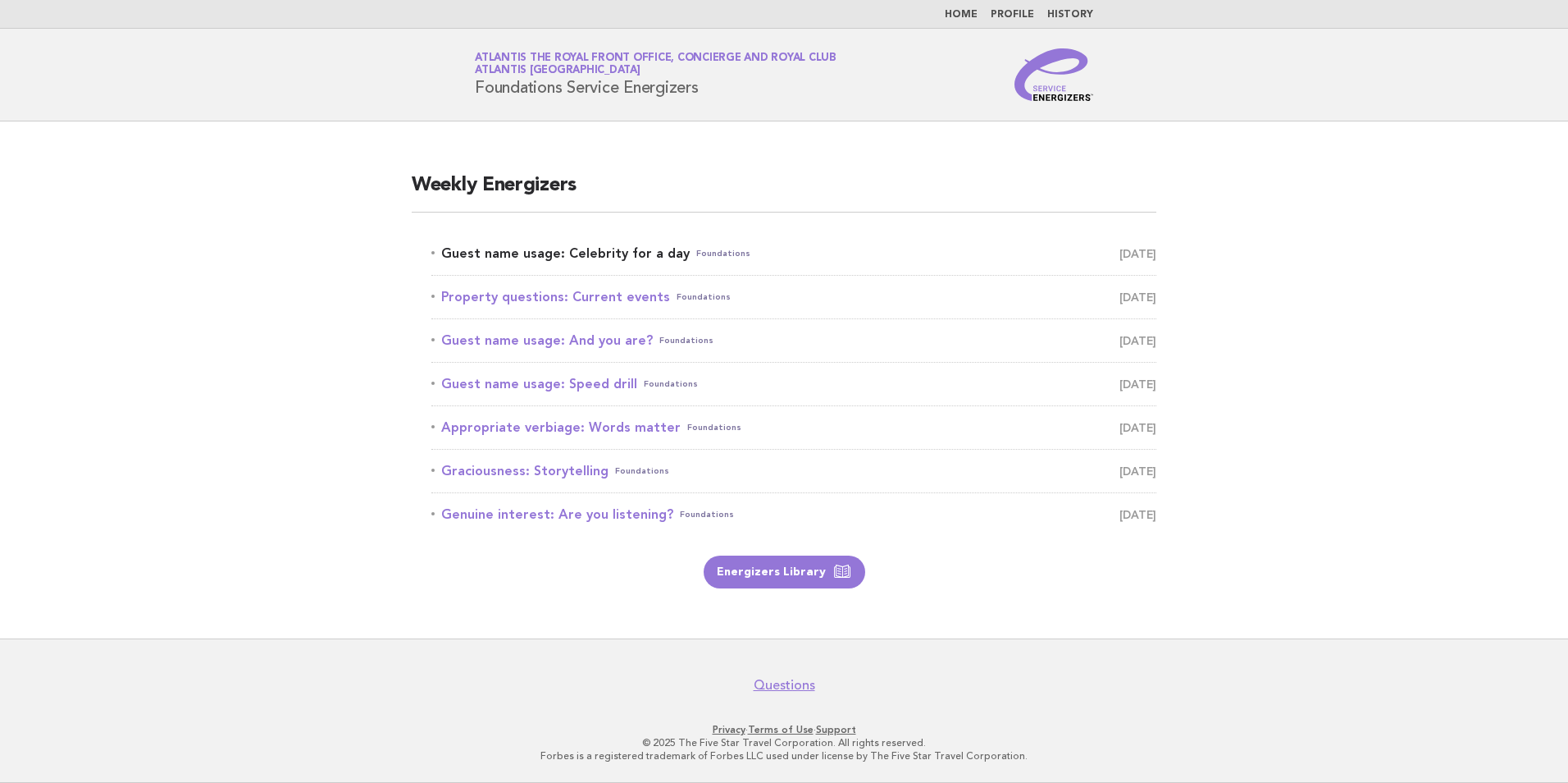
click at [551, 242] on link "Guest name usage: Celebrity for a day Foundations [DATE]" at bounding box center [794, 254] width 725 height 23
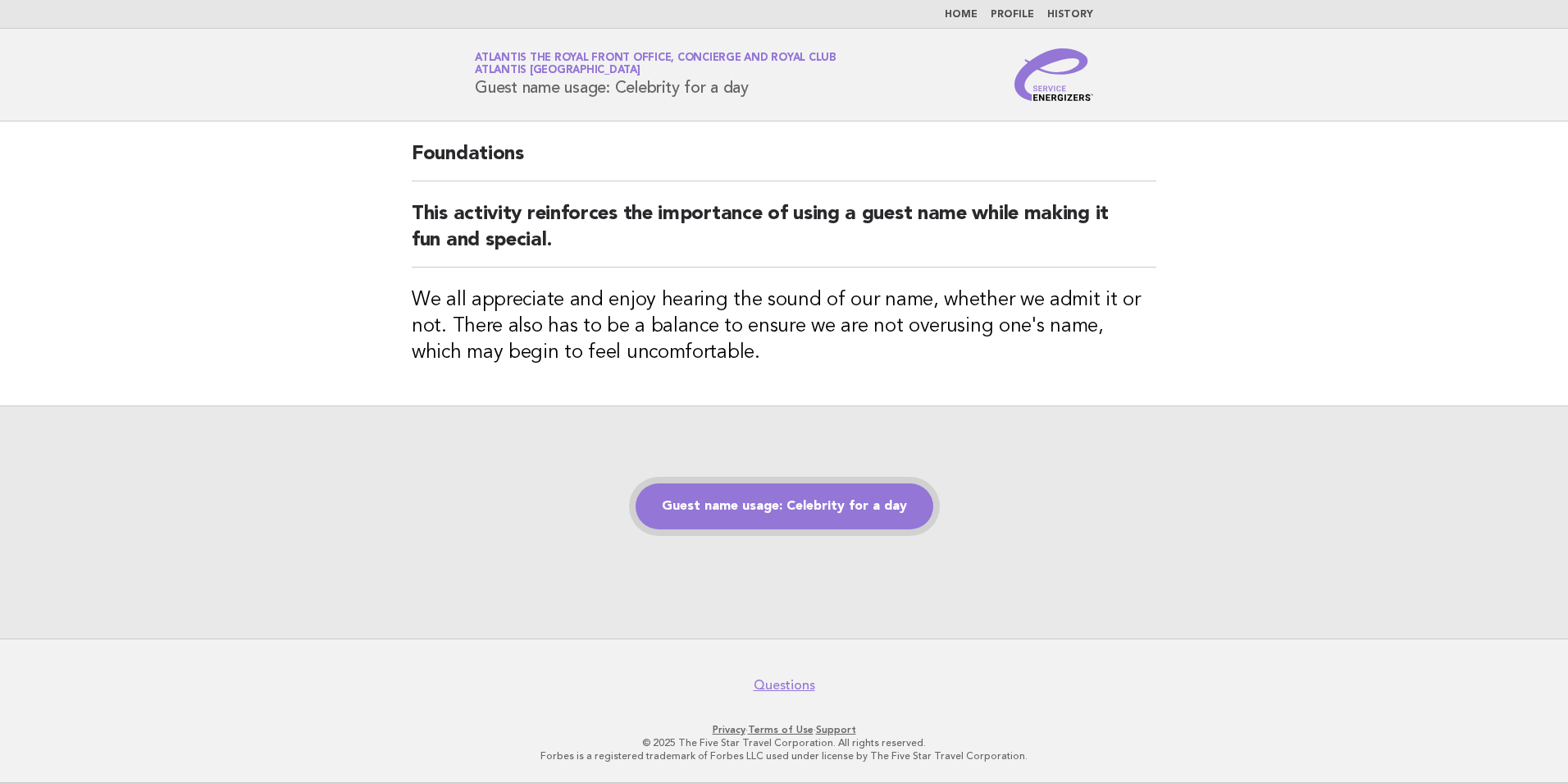
click at [880, 497] on link "Guest name usage: Celebrity for a day" at bounding box center [784, 506] width 298 height 46
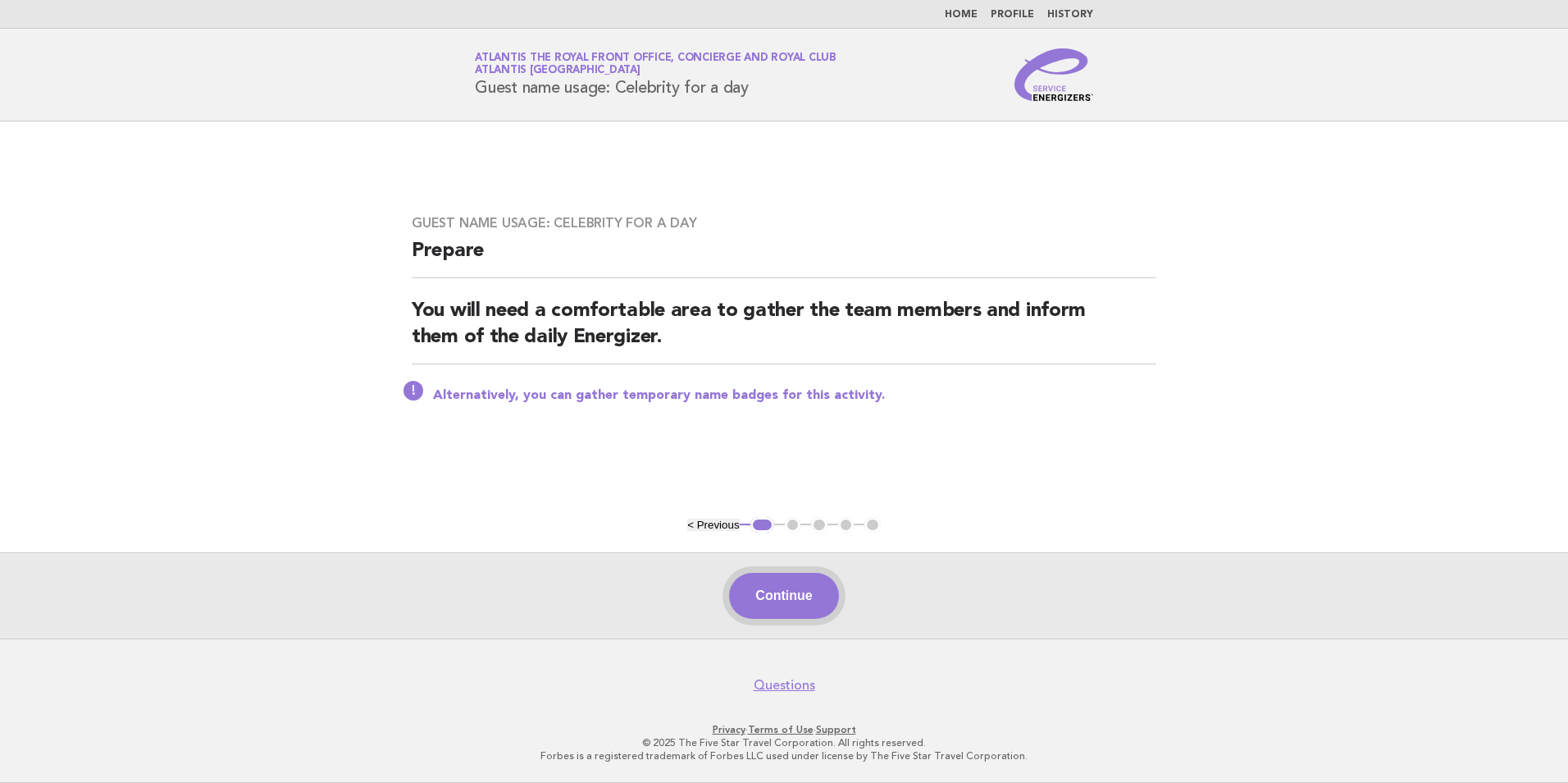
click at [804, 585] on button "Continue" at bounding box center [784, 595] width 109 height 46
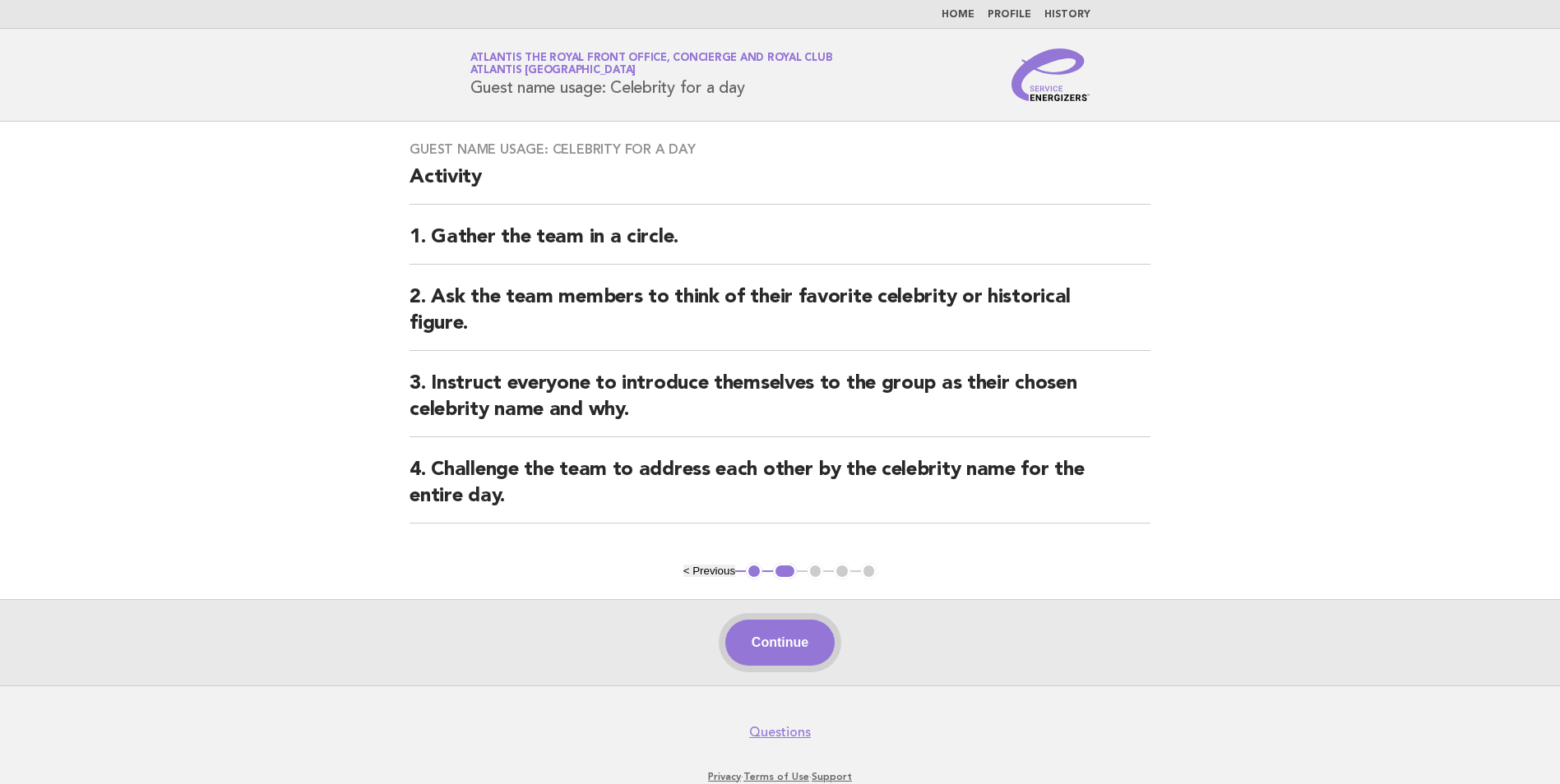
click at [793, 637] on button "Continue" at bounding box center [780, 642] width 110 height 46
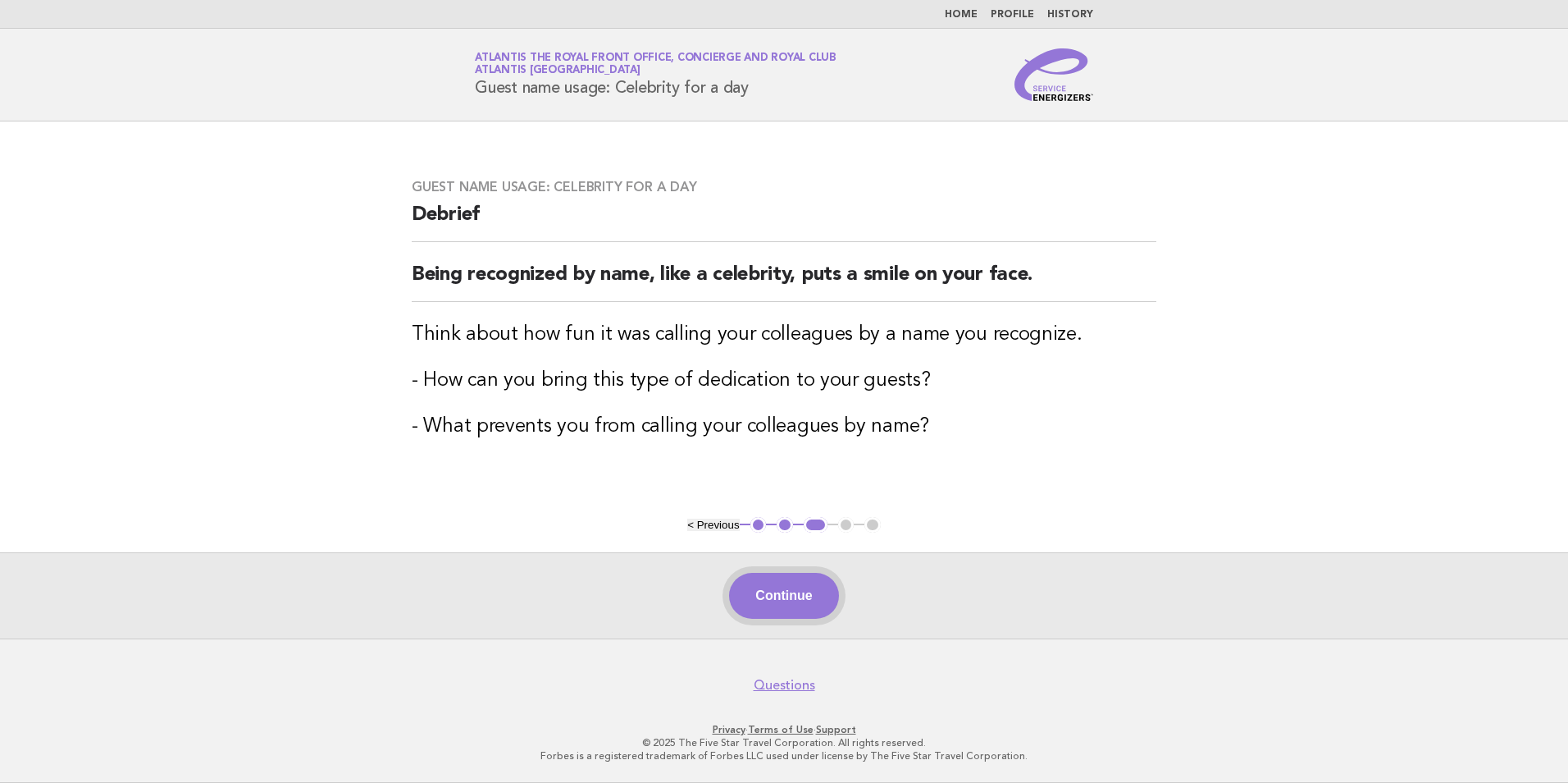
click at [774, 594] on button "Continue" at bounding box center [784, 595] width 109 height 46
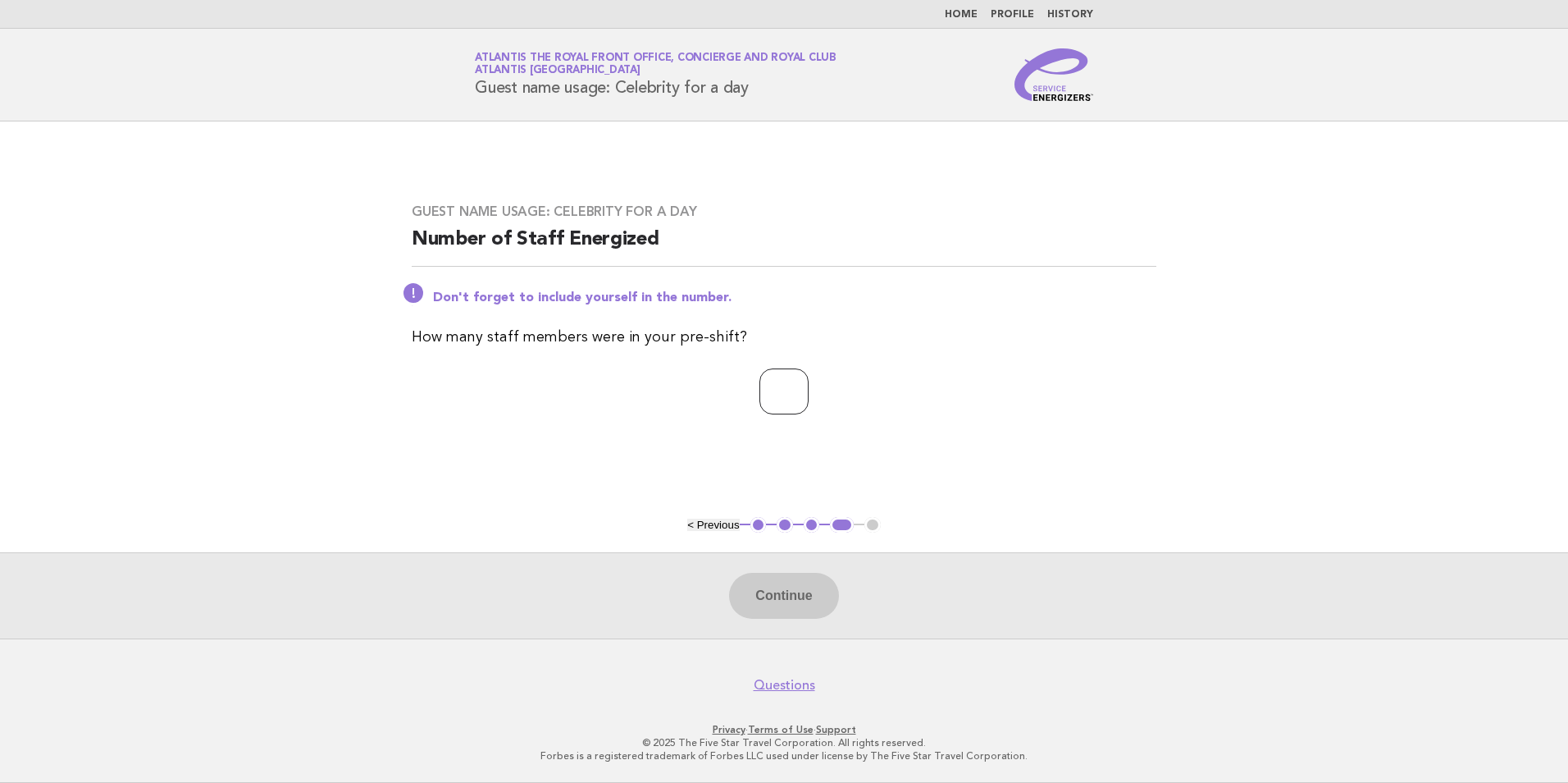
click at [765, 394] on input "number" at bounding box center [784, 391] width 49 height 46
type input "*"
click at [806, 588] on button "Continue" at bounding box center [784, 595] width 109 height 46
